Goal: Check status: Check status

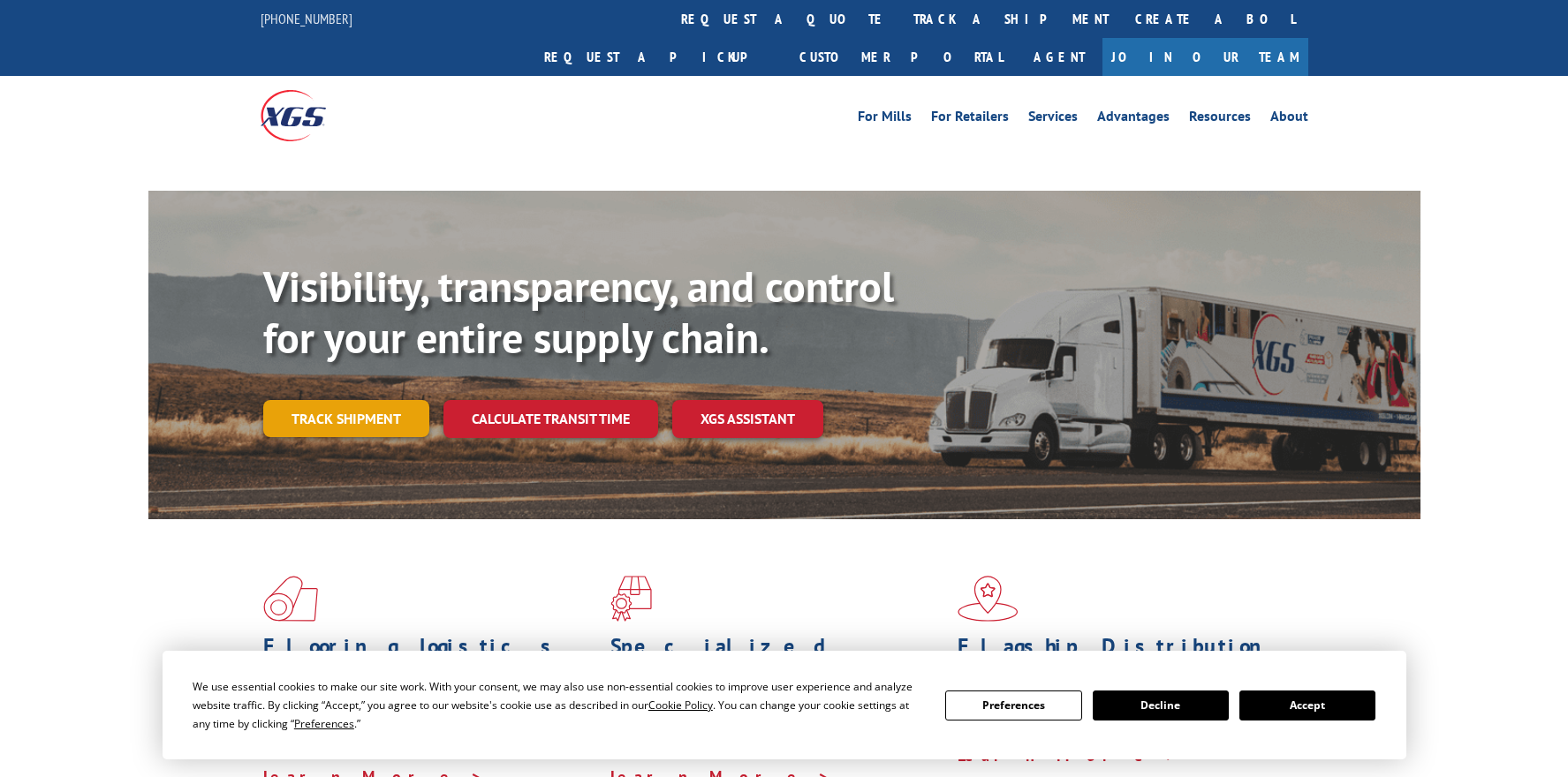
click at [318, 400] on link "Track shipment" at bounding box center [347, 418] width 166 height 37
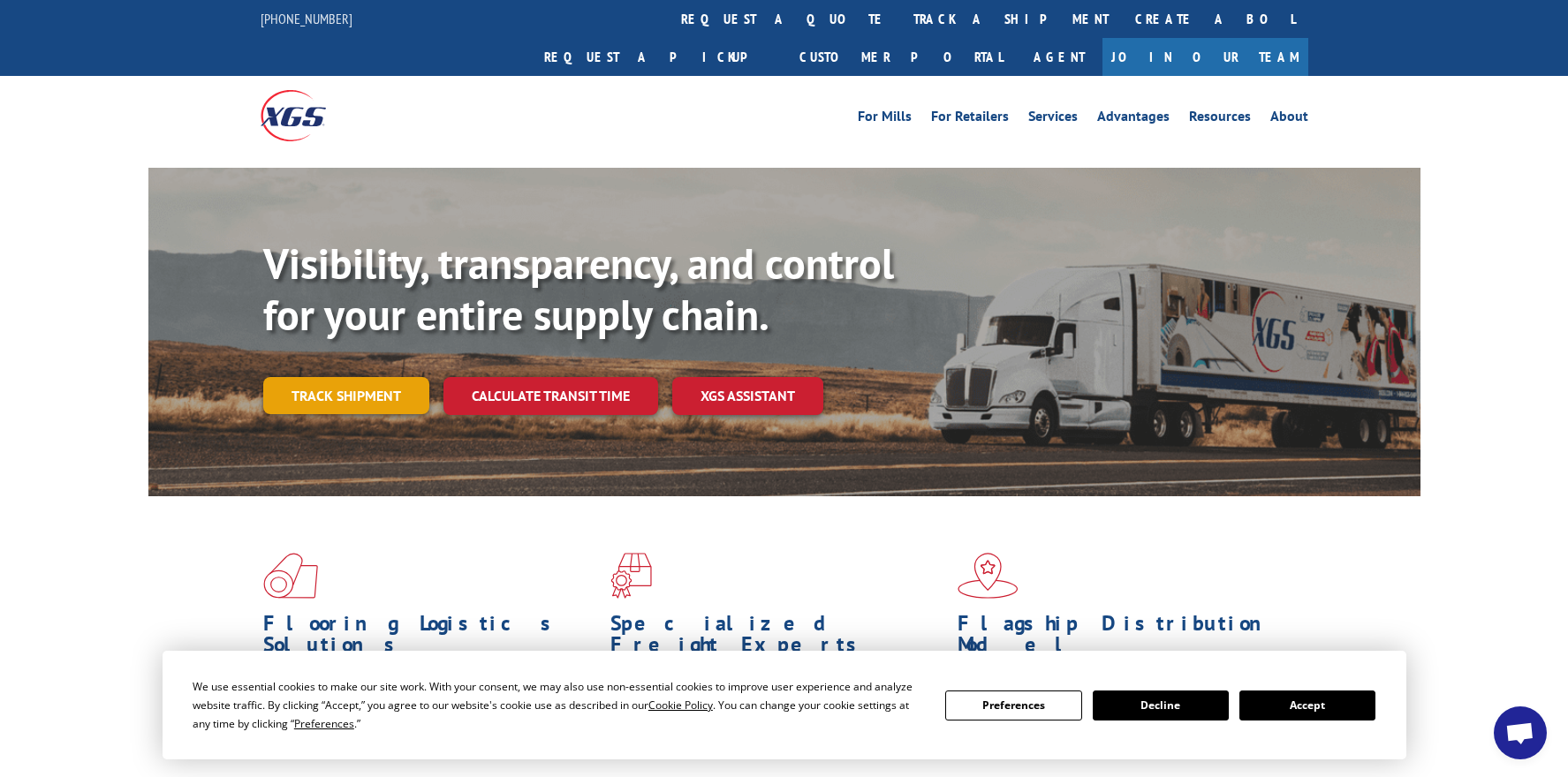
click at [320, 377] on link "Track shipment" at bounding box center [347, 395] width 166 height 37
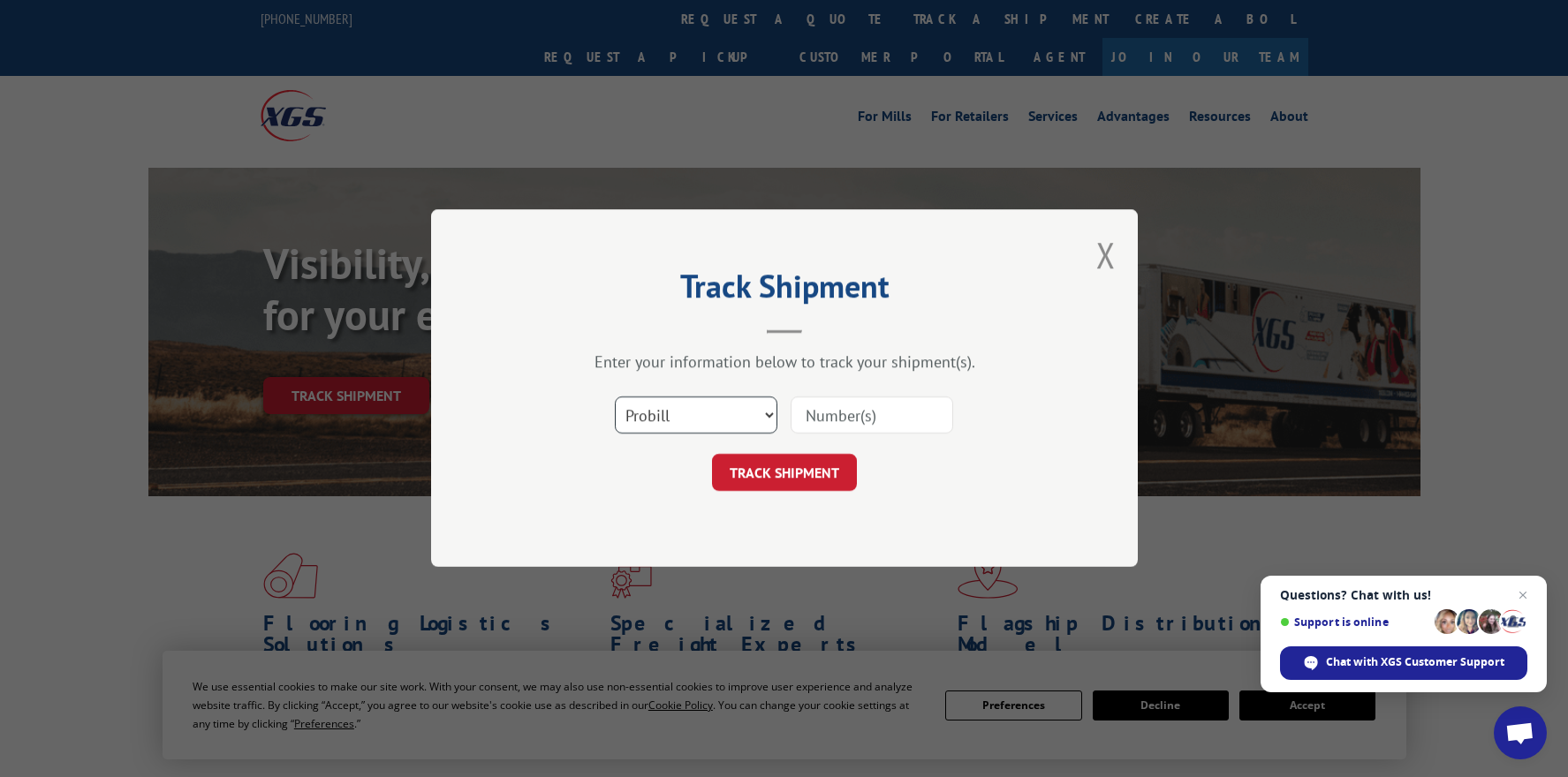
drag, startPoint x: 664, startPoint y: 409, endPoint x: 654, endPoint y: 433, distance: 26.0
click at [664, 409] on select "Select category... Probill BOL PO" at bounding box center [696, 416] width 162 height 37
click at [615, 397] on select "Select category... Probill BOL PO" at bounding box center [696, 416] width 162 height 37
click at [659, 422] on select "Select category... Probill BOL PO" at bounding box center [696, 416] width 162 height 37
select select "bol"
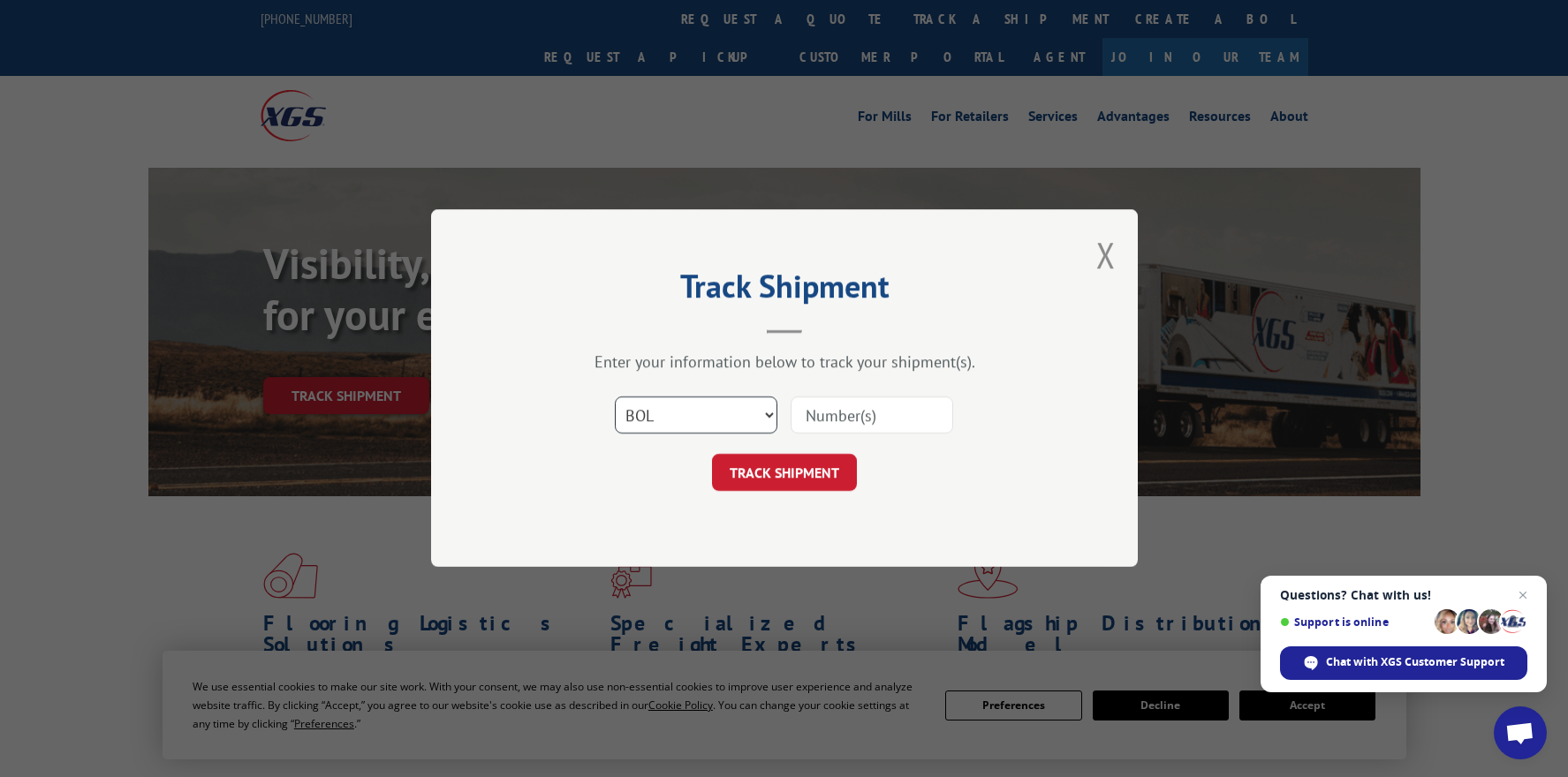
click at [615, 397] on select "Select category... Probill BOL PO" at bounding box center [696, 416] width 162 height 37
paste input "7040205"
type input "7040205"
drag, startPoint x: 830, startPoint y: 479, endPoint x: 800, endPoint y: 481, distance: 30.1
click at [828, 479] on button "TRACK SHIPMENT" at bounding box center [784, 473] width 145 height 37
